Goal: Ask a question

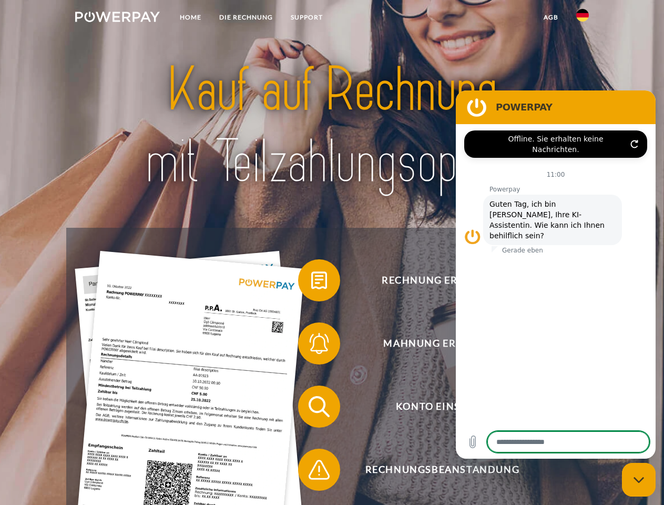
click at [117, 18] on img at bounding box center [117, 17] width 85 height 11
click at [582, 18] on img at bounding box center [582, 15] width 13 height 13
click at [550, 17] on link "agb" at bounding box center [550, 17] width 33 height 19
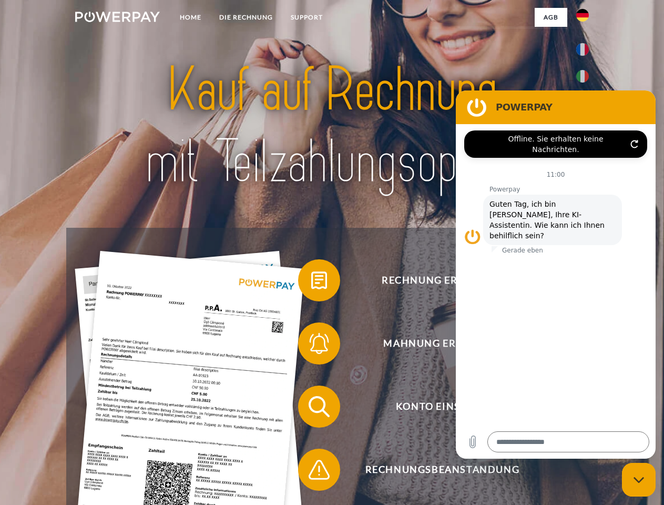
click at [311, 282] on span at bounding box center [303, 280] width 53 height 53
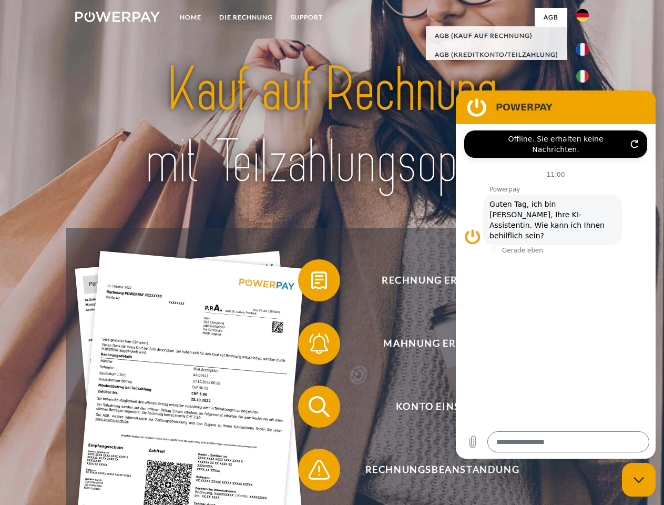
click at [311, 345] on span at bounding box center [303, 343] width 53 height 53
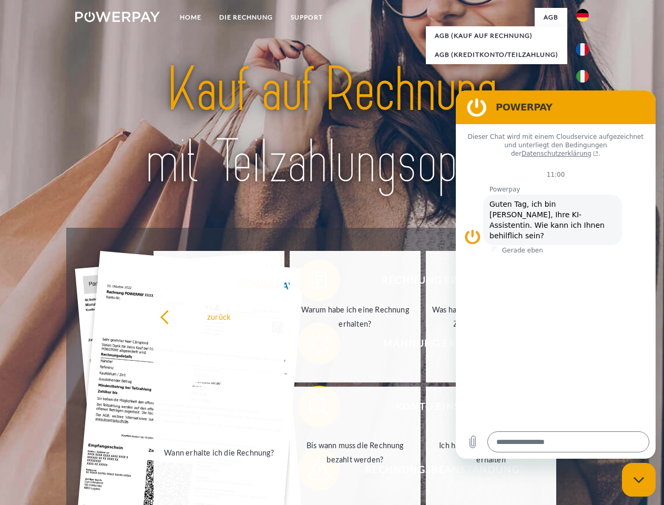
click at [311, 408] on link "Bis wann muss die Rechnung bezahlt werden?" at bounding box center [355, 451] width 131 height 131
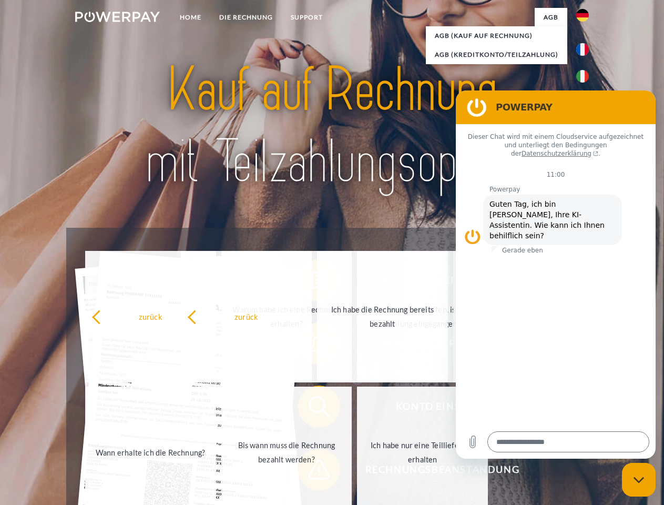
click at [311, 471] on span at bounding box center [303, 469] width 53 height 53
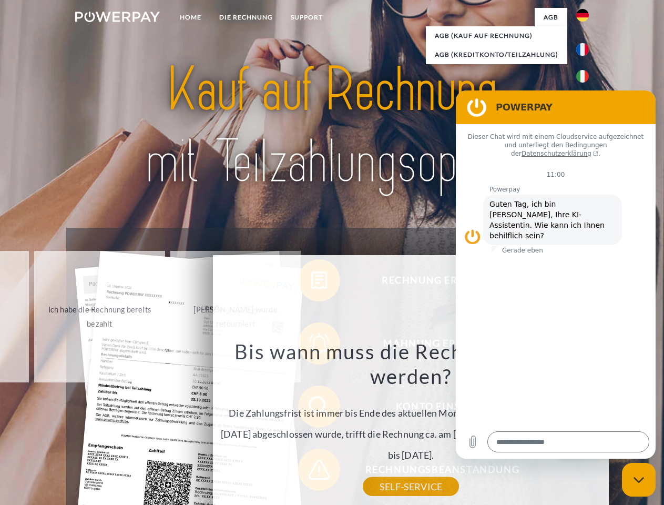
click at [639, 479] on icon "Messaging-Fenster schließen" at bounding box center [638, 479] width 11 height 7
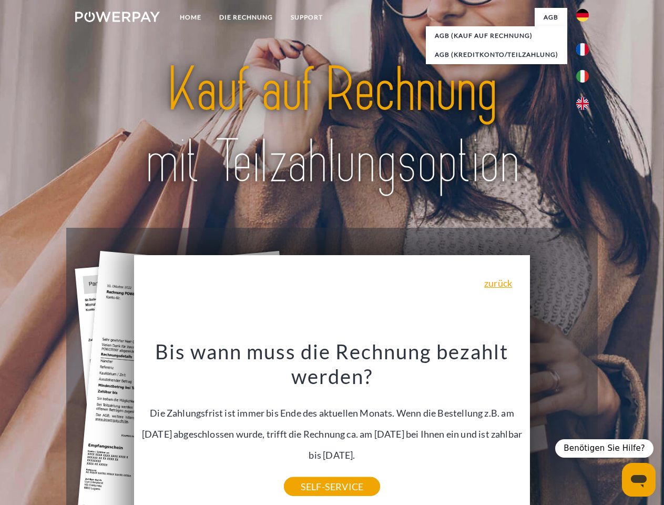
type textarea "*"
